Goal: Information Seeking & Learning: Learn about a topic

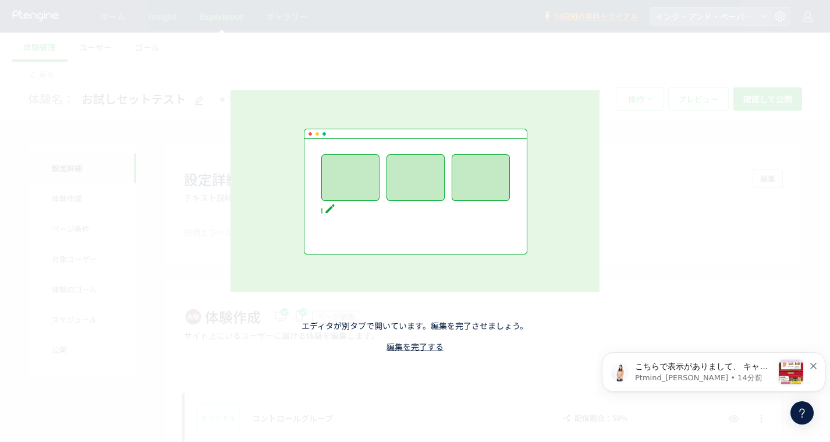
scroll to position [255, 0]
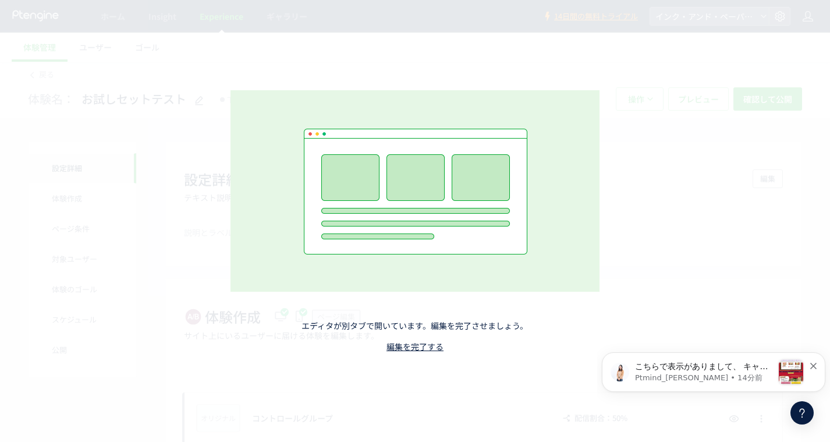
click at [406, 347] on link "編集を完了する" at bounding box center [414, 346] width 57 height 12
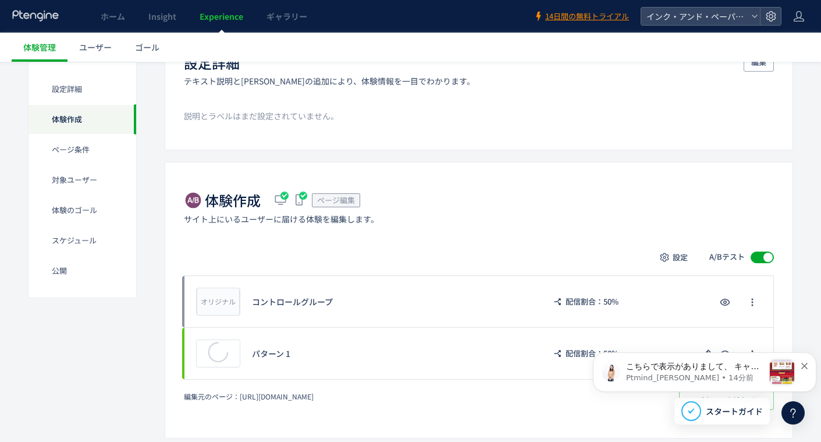
scroll to position [175, 0]
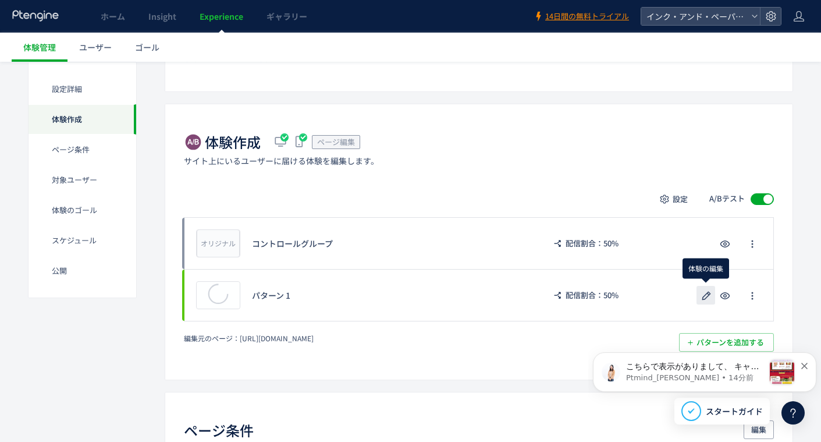
click at [709, 294] on use "button" at bounding box center [706, 295] width 9 height 9
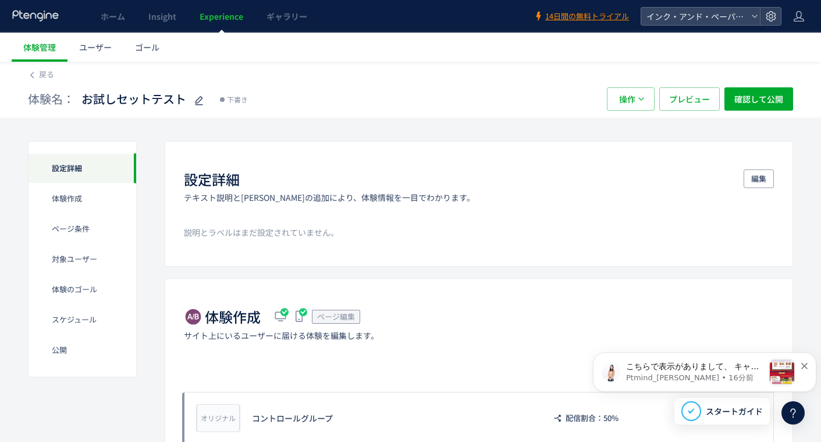
click at [222, 16] on span "Experience" at bounding box center [222, 16] width 44 height 12
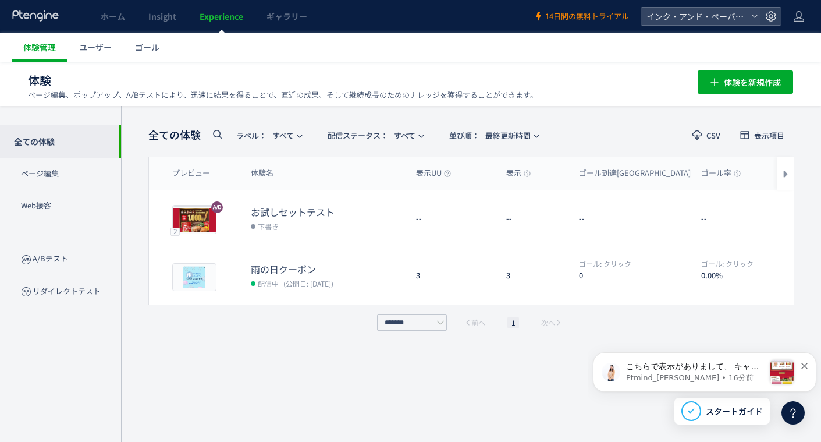
click at [668, 269] on div "編集 レポート" at bounding box center [724, 275] width 139 height 57
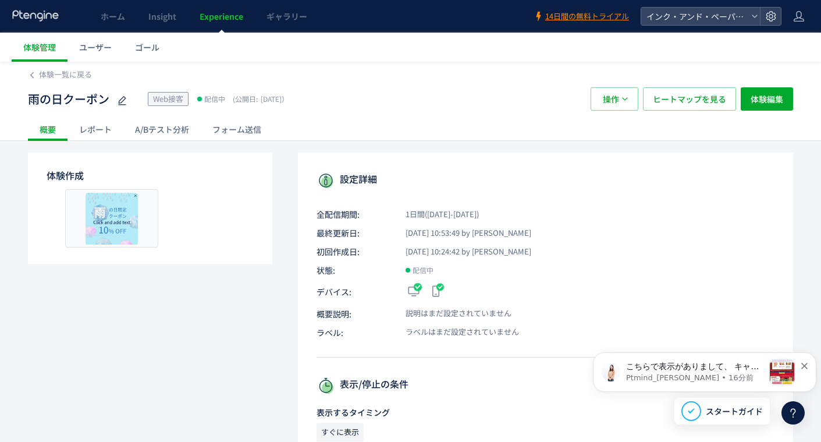
click at [685, 270] on div at bounding box center [410, 221] width 821 height 442
click at [44, 71] on span "体験一覧に戻る" at bounding box center [65, 74] width 53 height 11
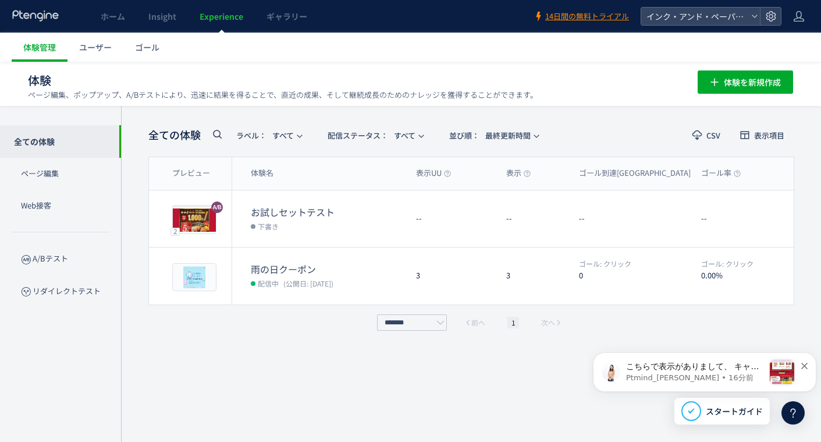
scroll to position [1, 0]
click at [767, 275] on use "button" at bounding box center [771, 276] width 9 height 2
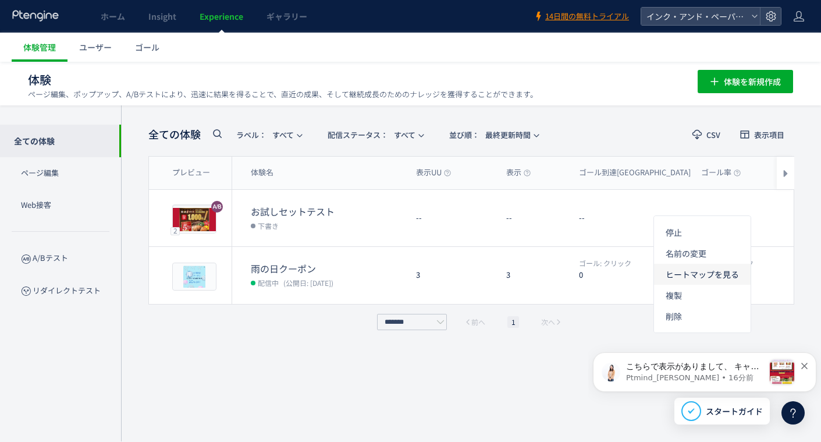
click at [695, 305] on li "ヒートマップを見る" at bounding box center [702, 315] width 97 height 21
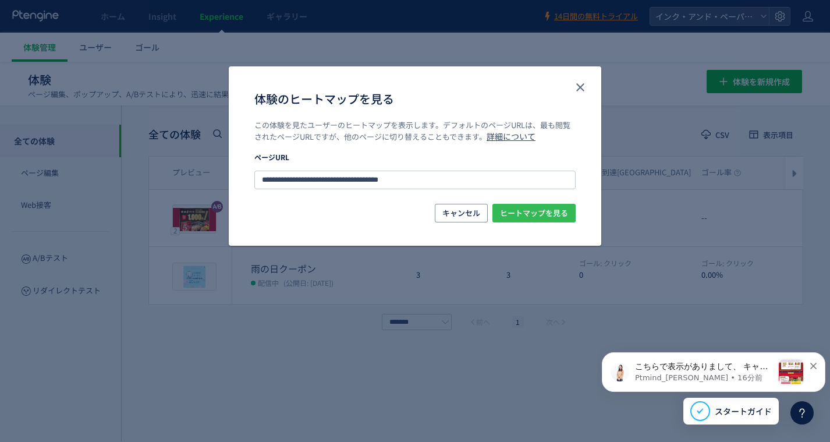
click at [515, 215] on span "ヒートマップを見る" at bounding box center [534, 213] width 68 height 19
click at [452, 218] on span "キャンセル" at bounding box center [461, 213] width 38 height 19
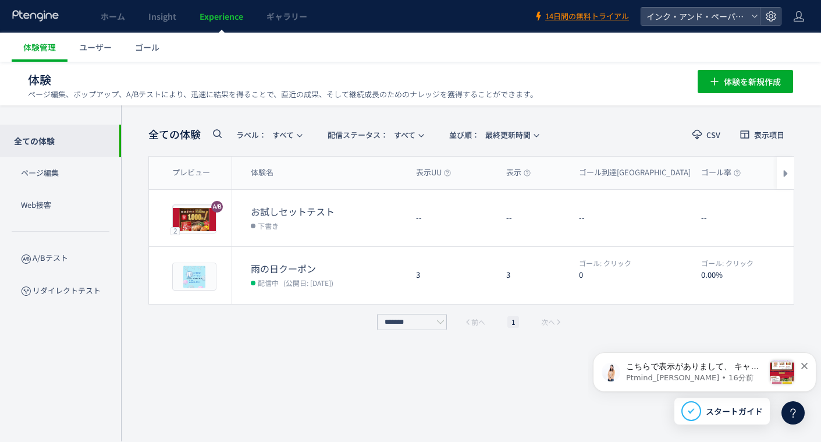
click at [321, 263] on dt "雨の日クーポン" at bounding box center [329, 268] width 156 height 13
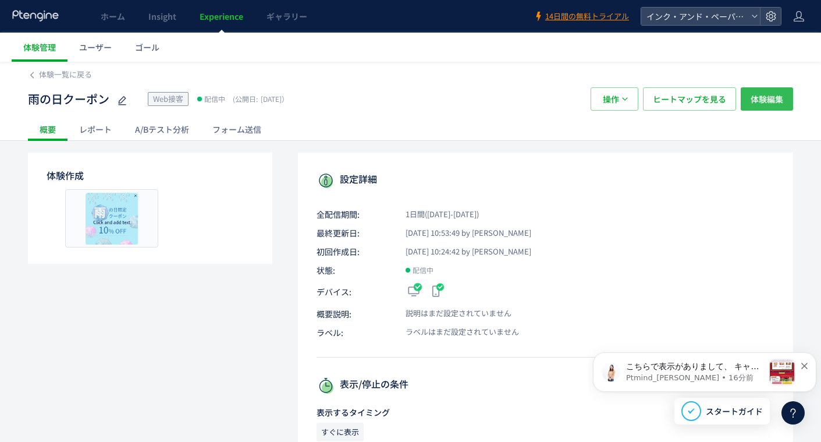
click at [767, 105] on span "体験編集" at bounding box center [766, 98] width 33 height 23
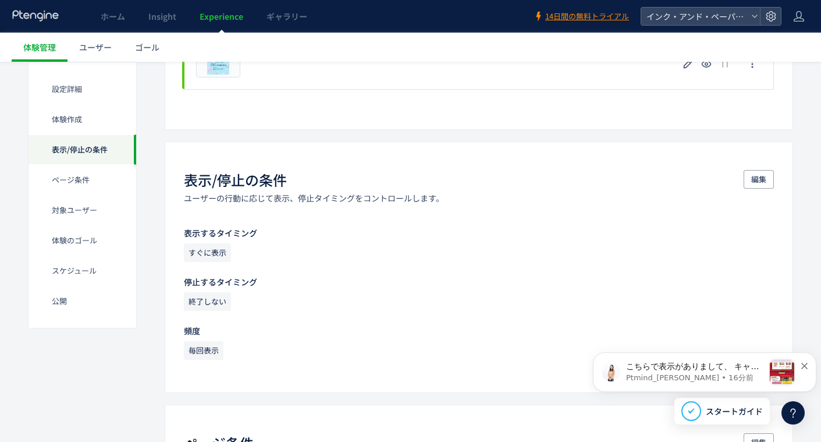
scroll to position [349, 0]
click at [761, 173] on span "編集" at bounding box center [758, 177] width 15 height 19
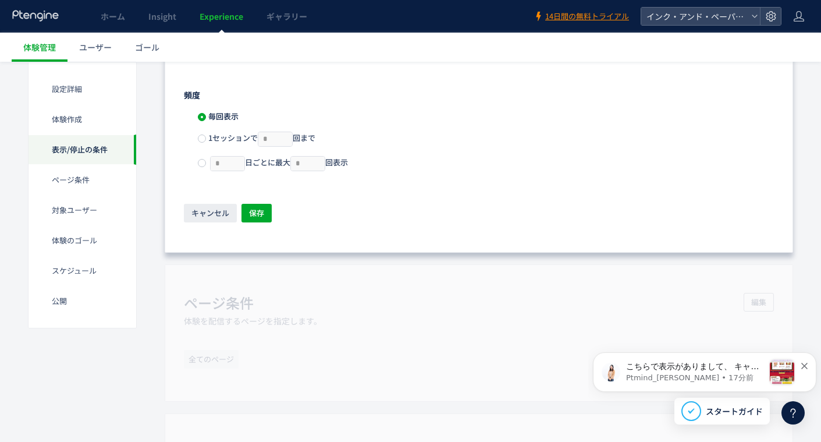
scroll to position [698, 0]
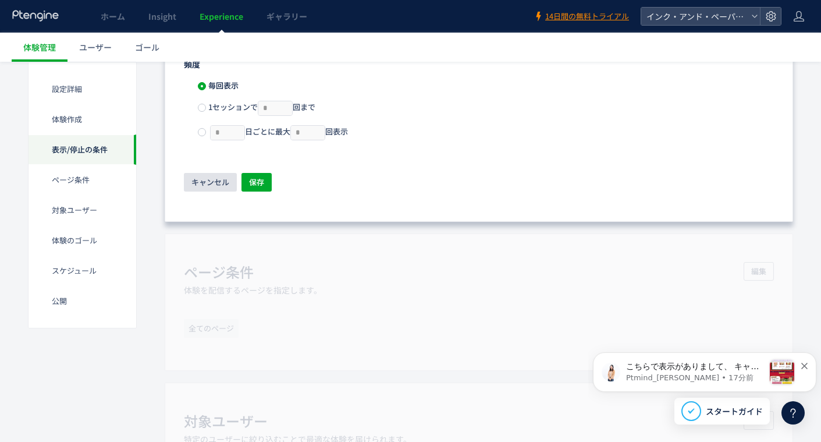
click at [202, 179] on span "キャンセル" at bounding box center [210, 182] width 38 height 19
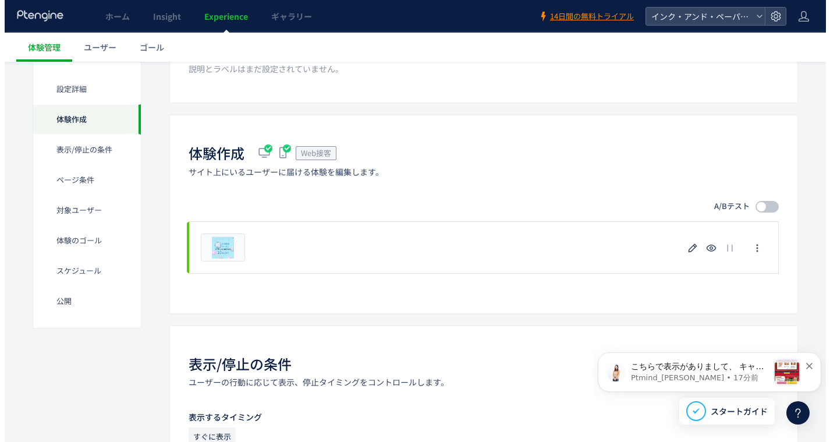
scroll to position [154, 0]
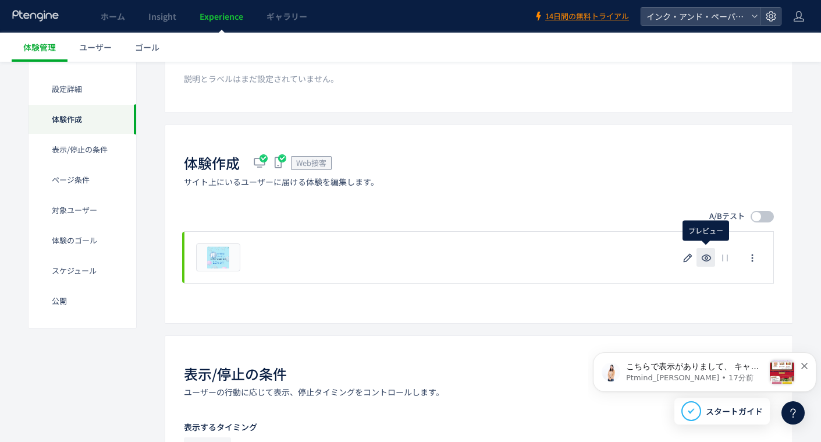
click at [706, 258] on use "button" at bounding box center [707, 257] width 10 height 7
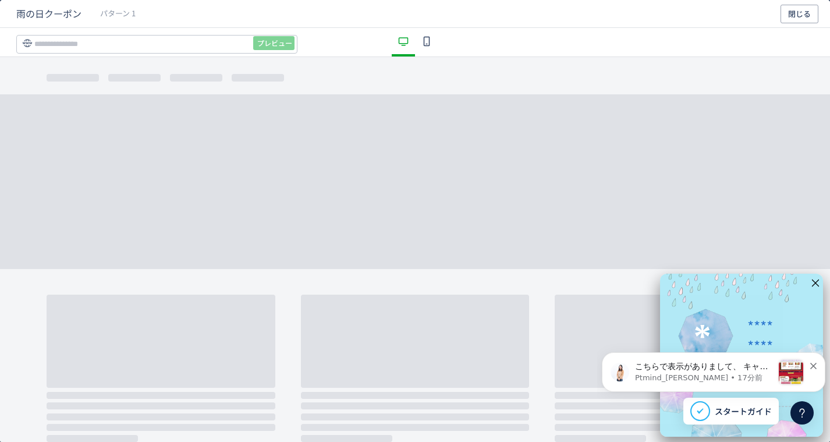
click at [817, 368] on div "こちらで表示がありまして、 キャッシュが影響している可能性があるため シークレットモードで確認してみていただけますでしょうか。🤔 Ptmind_[PERSON…" at bounding box center [712, 372] width 223 height 40
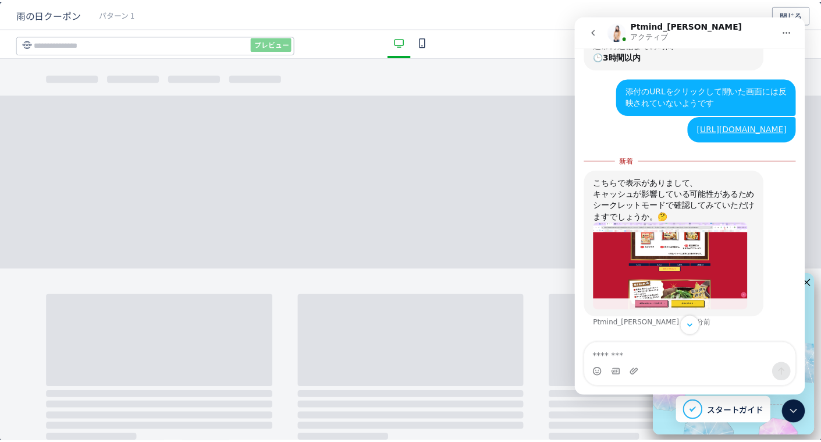
scroll to position [275, 0]
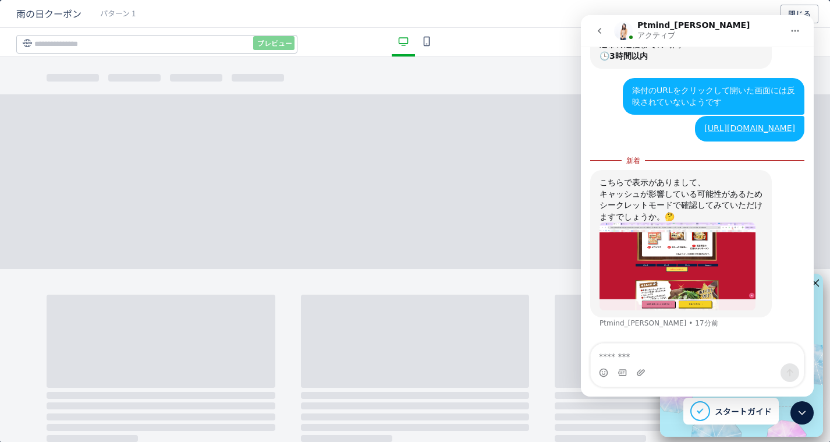
click at [801, 412] on icon at bounding box center [802, 412] width 14 height 14
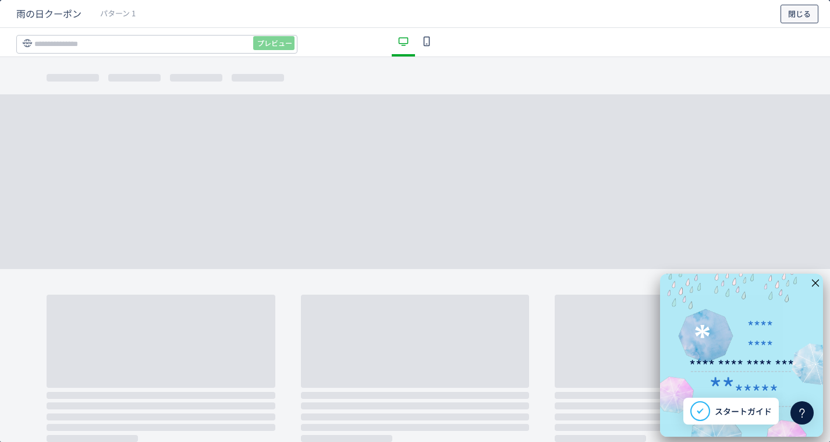
click at [788, 12] on span "閉じる" at bounding box center [799, 14] width 23 height 19
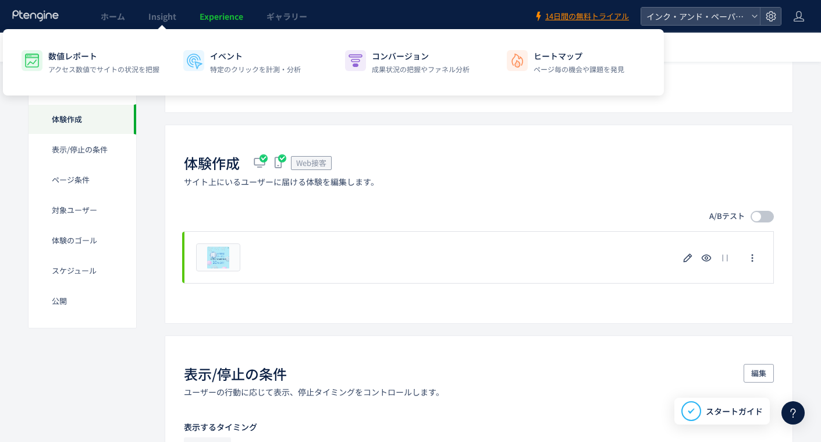
click at [173, 17] on span "Insight" at bounding box center [162, 16] width 28 height 12
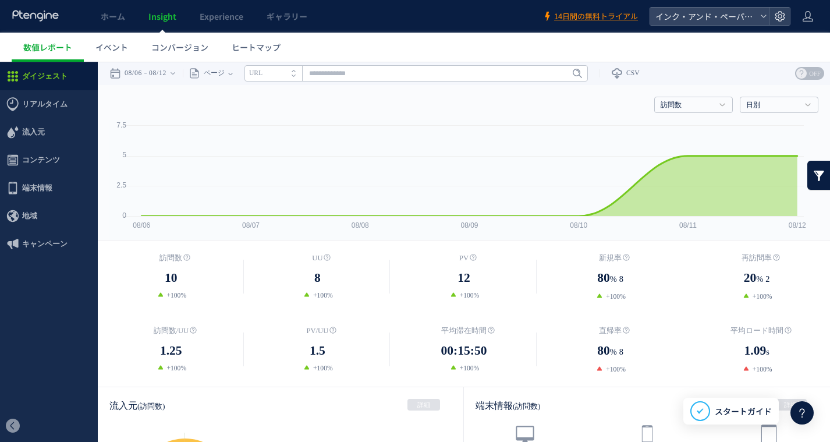
click at [257, 54] on link "ヒートマップ" at bounding box center [256, 47] width 72 height 29
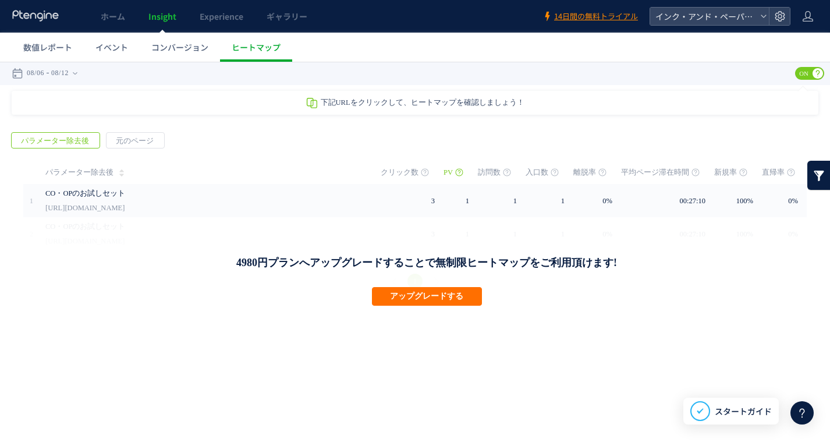
click at [102, 197] on link "CO・OPのお試しセット" at bounding box center [190, 193] width 291 height 14
click at [116, 19] on span "ホーム" at bounding box center [113, 16] width 24 height 12
